Goal: Transaction & Acquisition: Book appointment/travel/reservation

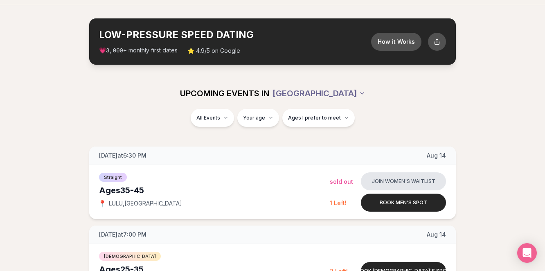
scroll to position [25, 0]
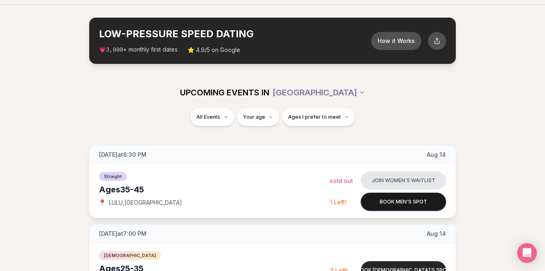
click at [382, 201] on button "Book men's spot" at bounding box center [403, 202] width 85 height 18
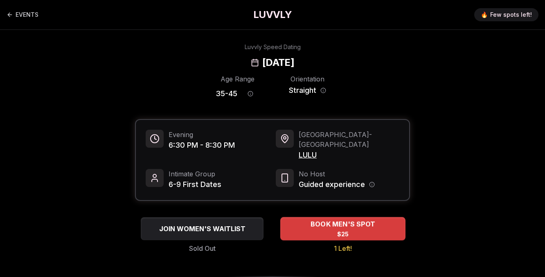
click at [342, 219] on span "BOOK MEN'S SPOT" at bounding box center [343, 224] width 68 height 10
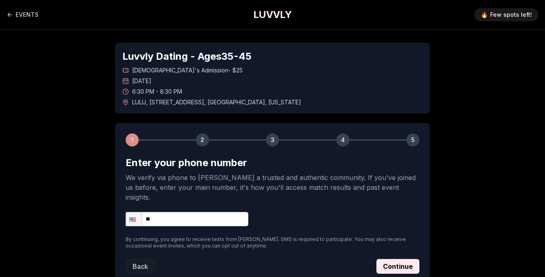
click at [269, 16] on h1 "LUVVLY" at bounding box center [272, 14] width 38 height 13
